Goal: Navigation & Orientation: Find specific page/section

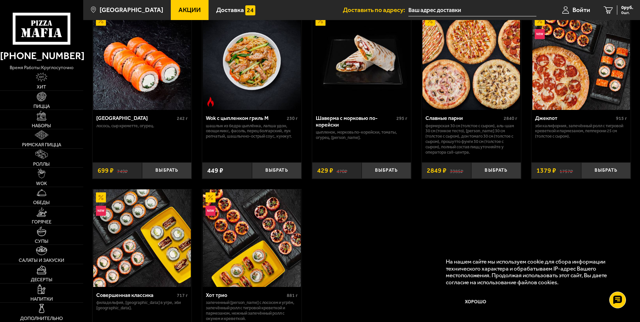
scroll to position [401, 0]
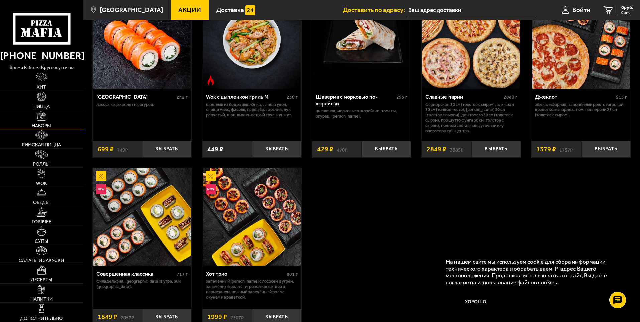
click at [51, 121] on link "Наборы" at bounding box center [41, 119] width 83 height 19
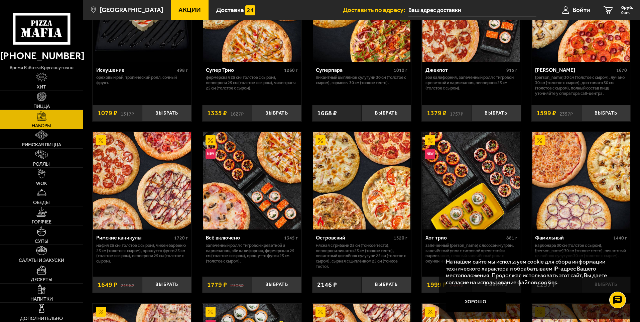
scroll to position [434, 0]
click at [48, 162] on span "Роллы" at bounding box center [41, 164] width 17 height 5
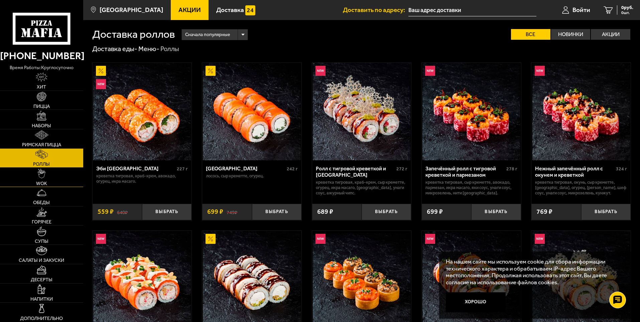
click at [47, 175] on link "WOK" at bounding box center [41, 177] width 83 height 19
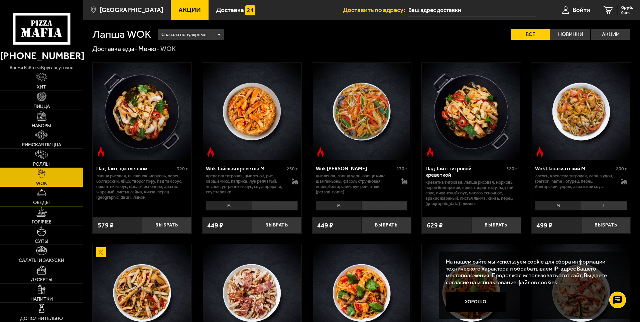
click at [45, 197] on img at bounding box center [41, 192] width 9 height 9
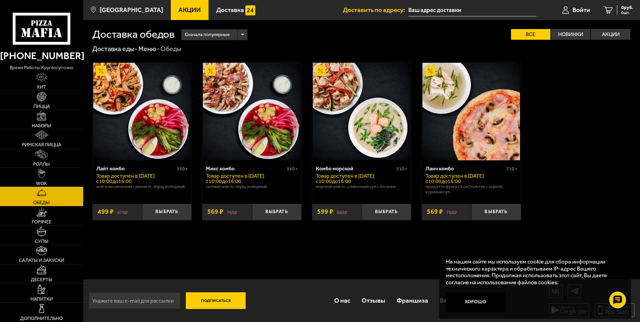
scroll to position [0, 0]
